Goal: Connect with others: Connect with others

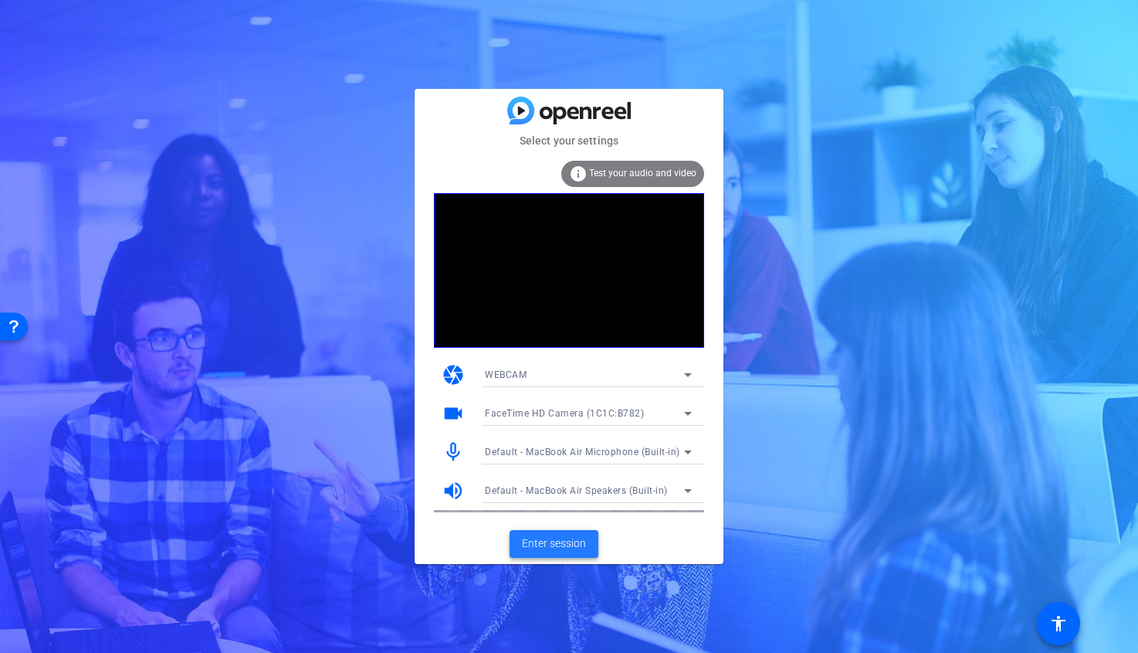
click at [515, 540] on span at bounding box center [554, 543] width 89 height 37
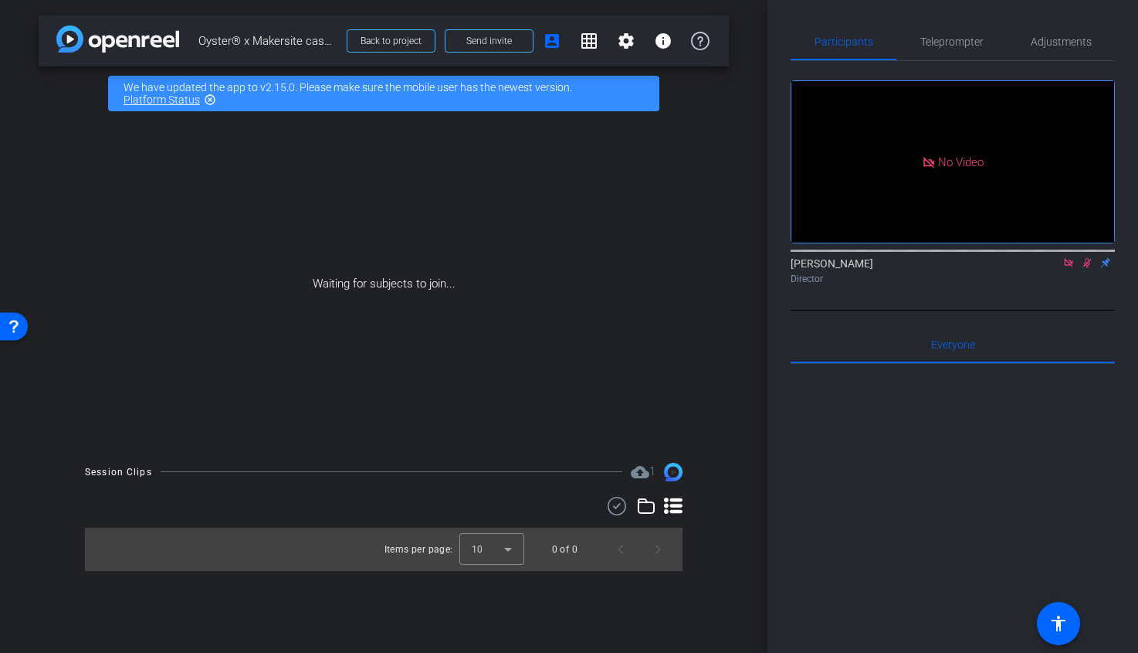
click at [1071, 268] on icon at bounding box center [1069, 262] width 12 height 11
click at [1050, 268] on icon at bounding box center [1050, 262] width 12 height 11
click at [1066, 266] on icon at bounding box center [1068, 262] width 8 height 8
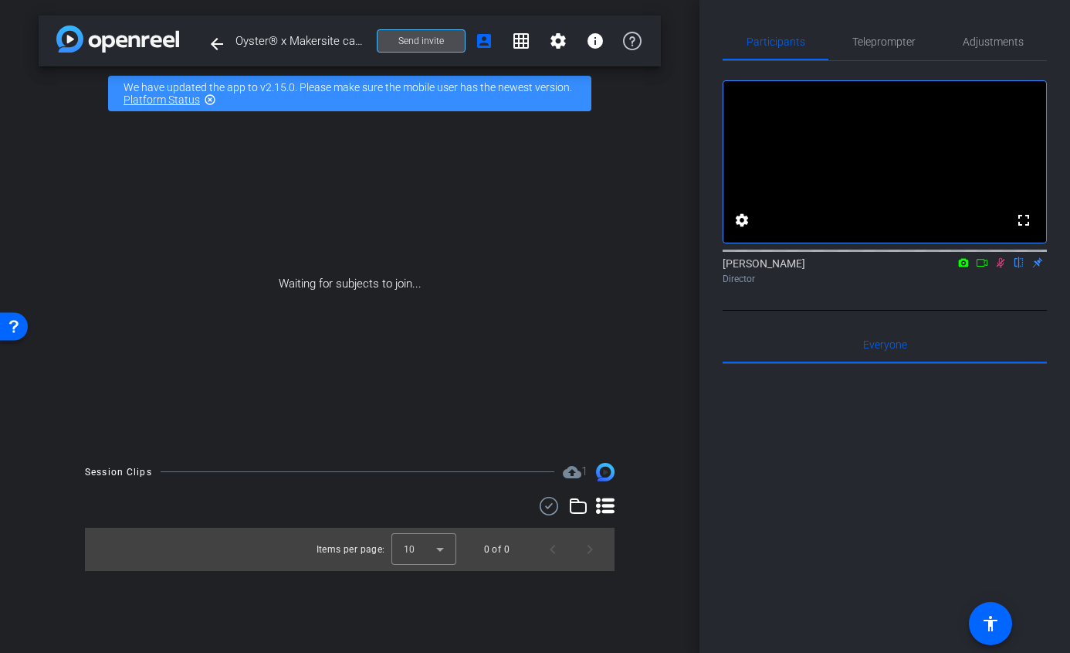
click at [439, 39] on span "Send invite" at bounding box center [422, 41] width 46 height 12
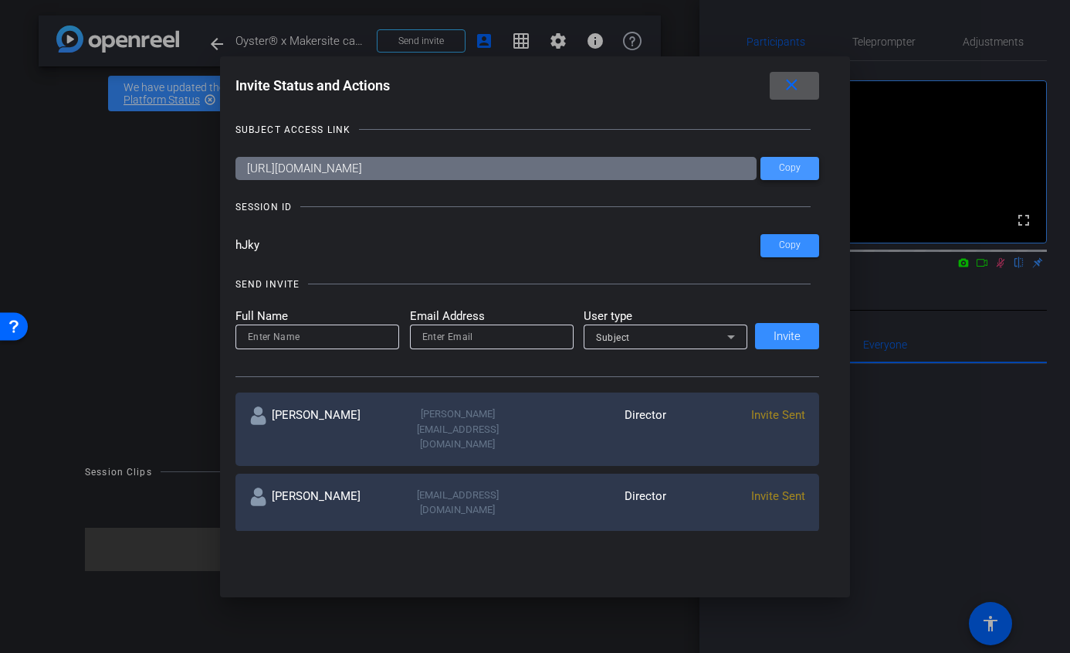
click at [799, 172] on span "Copy" at bounding box center [790, 168] width 22 height 12
click at [797, 73] on span at bounding box center [794, 85] width 49 height 37
